Goal: Transaction & Acquisition: Purchase product/service

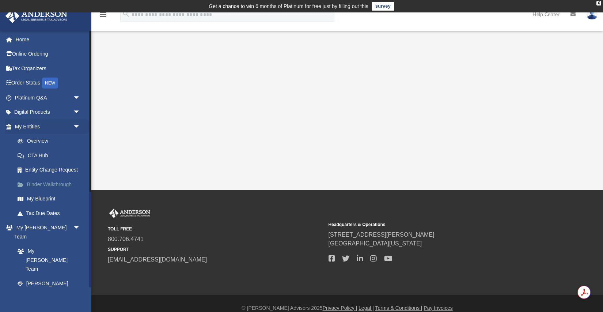
scroll to position [11, 0]
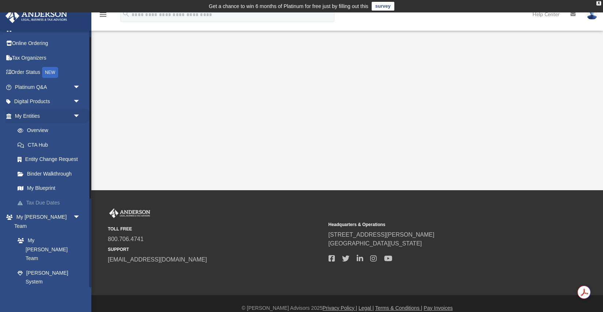
click at [56, 201] on link "Tax Due Dates" at bounding box center [50, 202] width 81 height 15
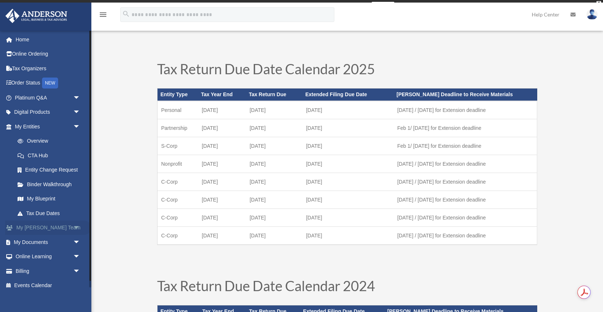
scroll to position [7, 0]
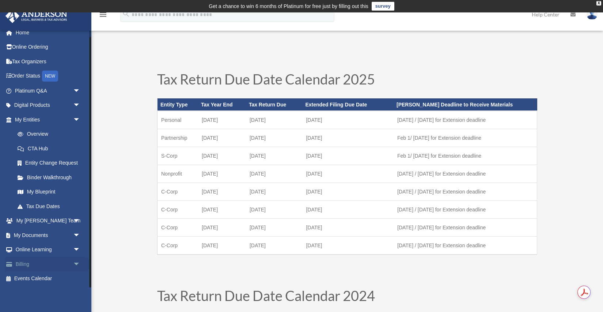
click at [64, 262] on link "Billing arrow_drop_down" at bounding box center [48, 263] width 86 height 15
click at [24, 265] on link "Billing arrow_drop_down" at bounding box center [48, 263] width 86 height 15
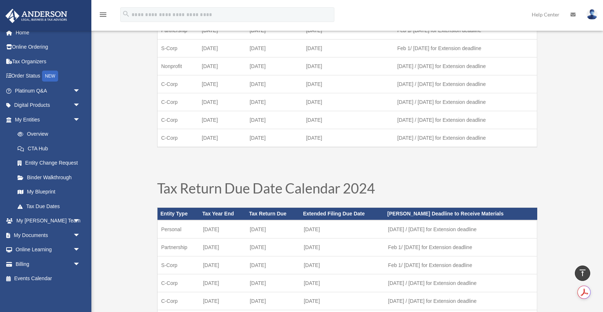
scroll to position [0, 0]
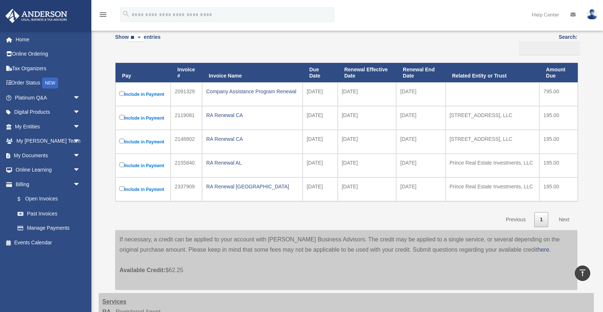
scroll to position [81, 0]
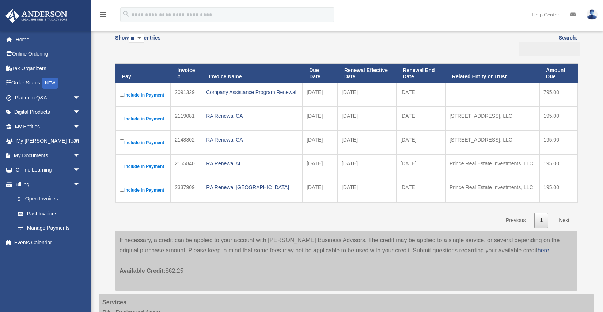
click at [119, 99] on td "Include in Payment" at bounding box center [142, 95] width 55 height 24
click at [120, 96] on label "Include in Payment" at bounding box center [142, 94] width 47 height 9
click at [122, 168] on label "Include in Payment" at bounding box center [142, 165] width 47 height 9
click at [122, 197] on td "Include in Payment" at bounding box center [142, 190] width 55 height 24
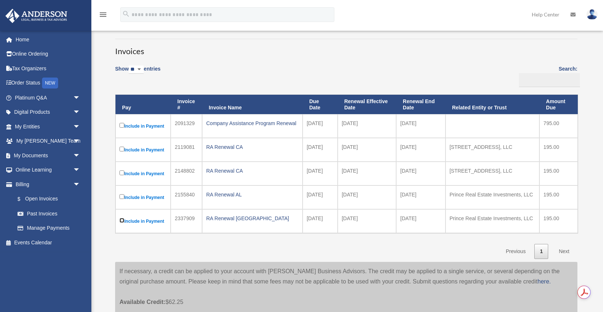
scroll to position [65, 0]
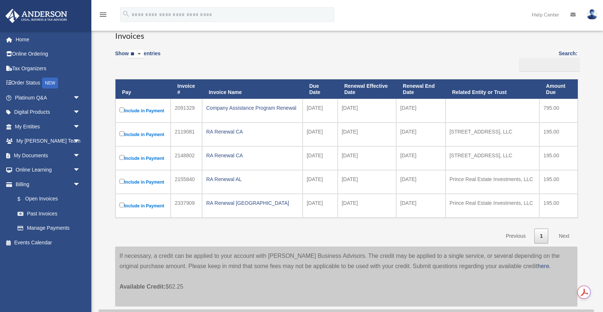
click at [562, 237] on link "Next" at bounding box center [564, 235] width 22 height 15
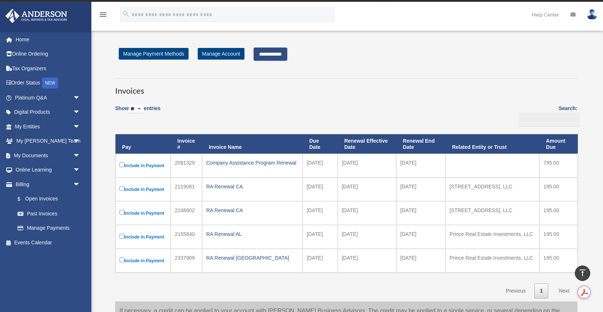
scroll to position [0, 0]
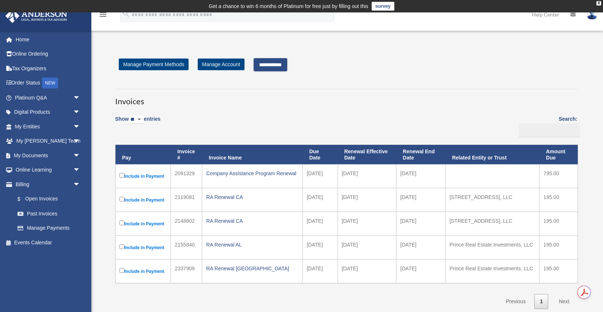
click at [267, 64] on input "**********" at bounding box center [270, 64] width 34 height 13
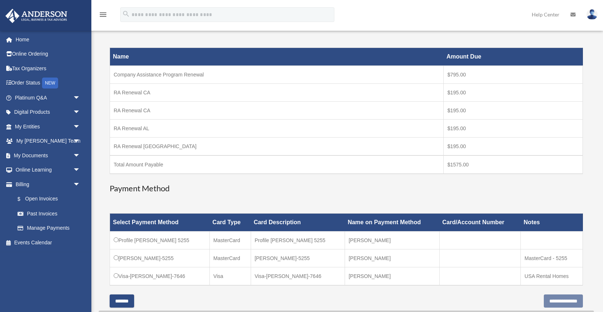
scroll to position [211, 0]
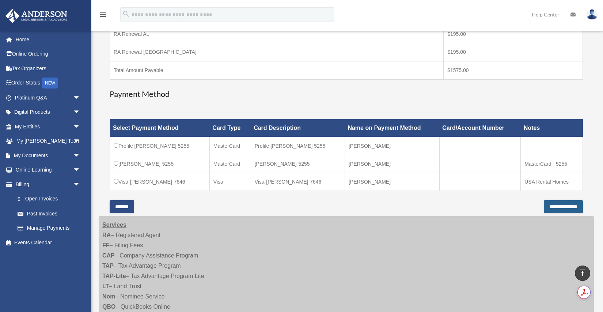
click at [573, 209] on input "**********" at bounding box center [562, 206] width 39 height 13
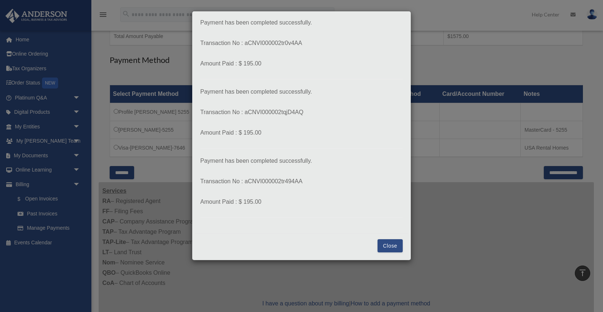
scroll to position [274, 0]
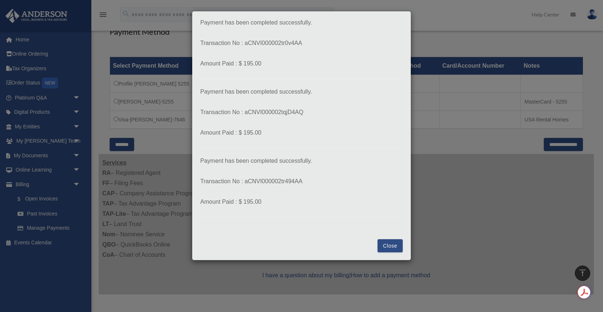
click at [393, 240] on button "Close" at bounding box center [389, 245] width 25 height 13
